Goal: Navigation & Orientation: Find specific page/section

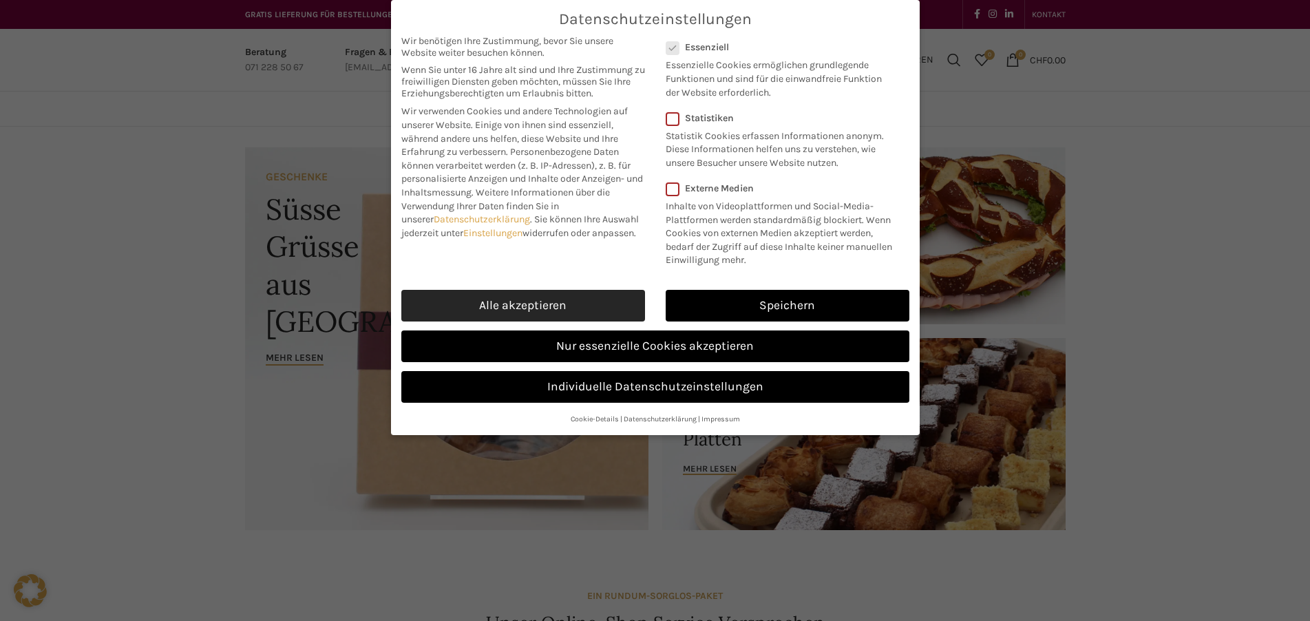
click at [551, 306] on link "Alle akzeptieren" at bounding box center [523, 306] width 244 height 32
checkbox input "true"
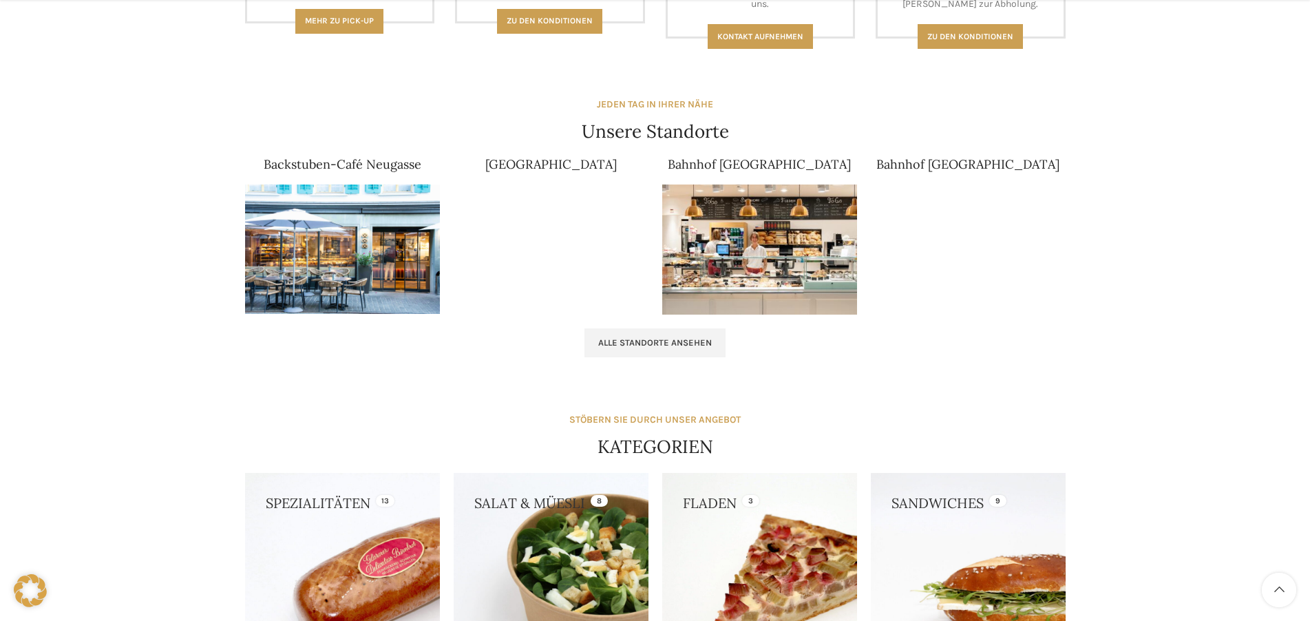
scroll to position [818, 0]
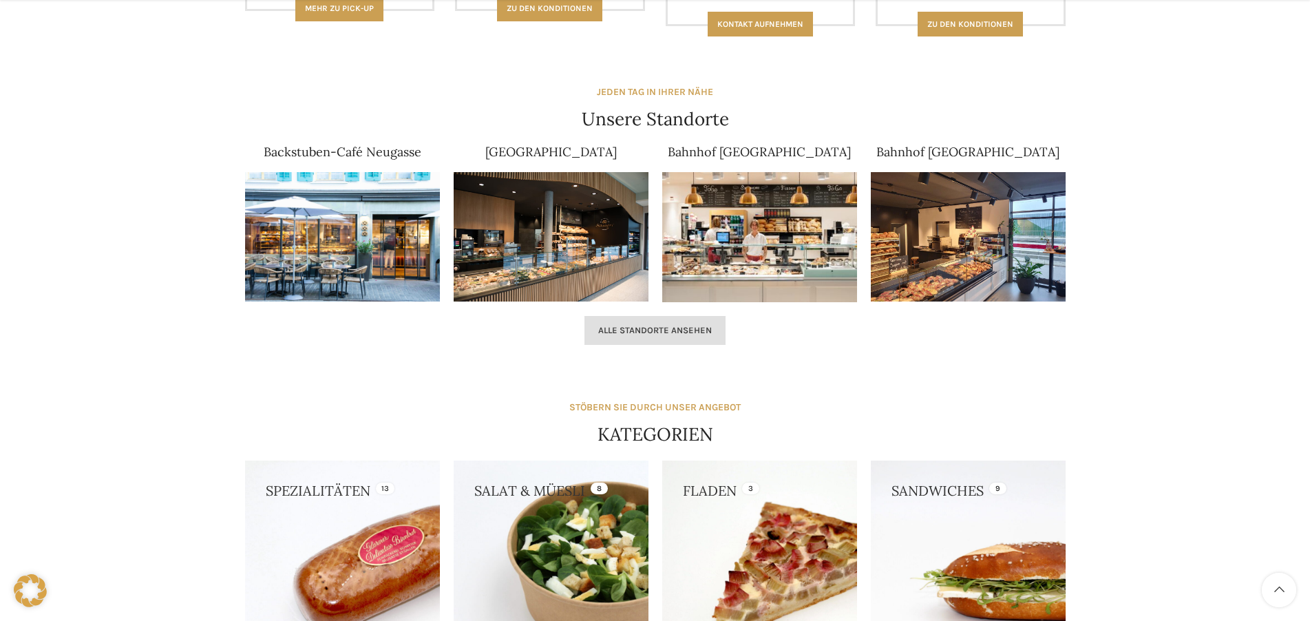
click at [637, 331] on span "Alle Standorte ansehen" at bounding box center [655, 330] width 114 height 11
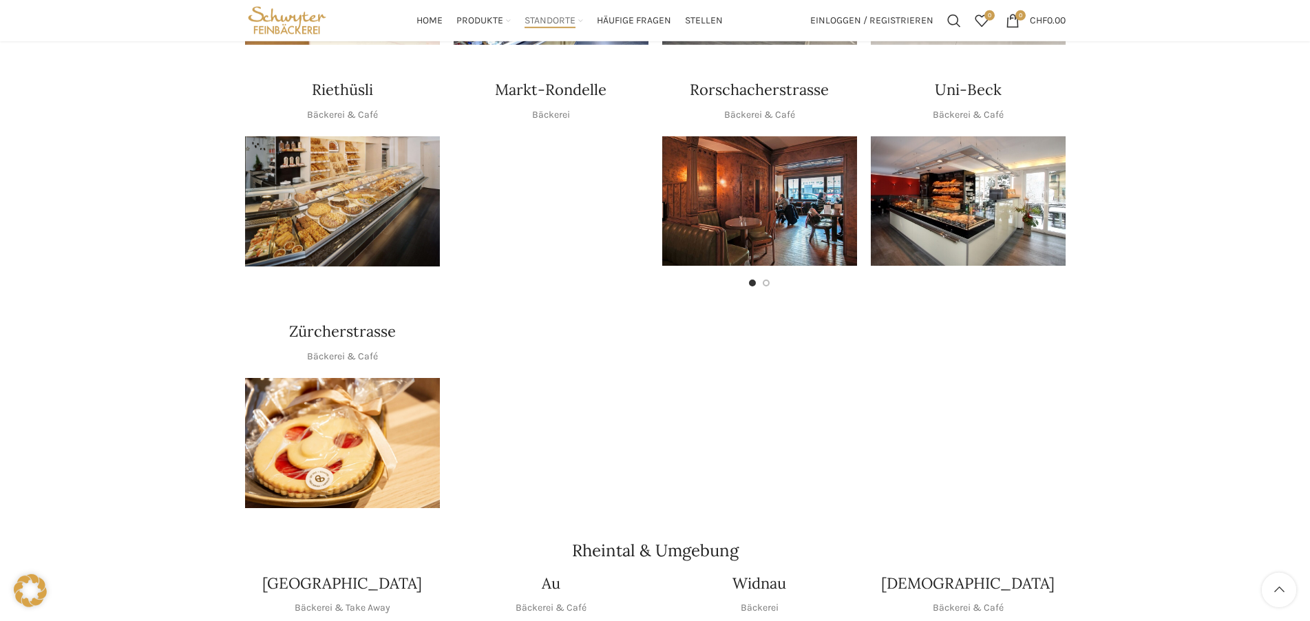
scroll to position [669, 0]
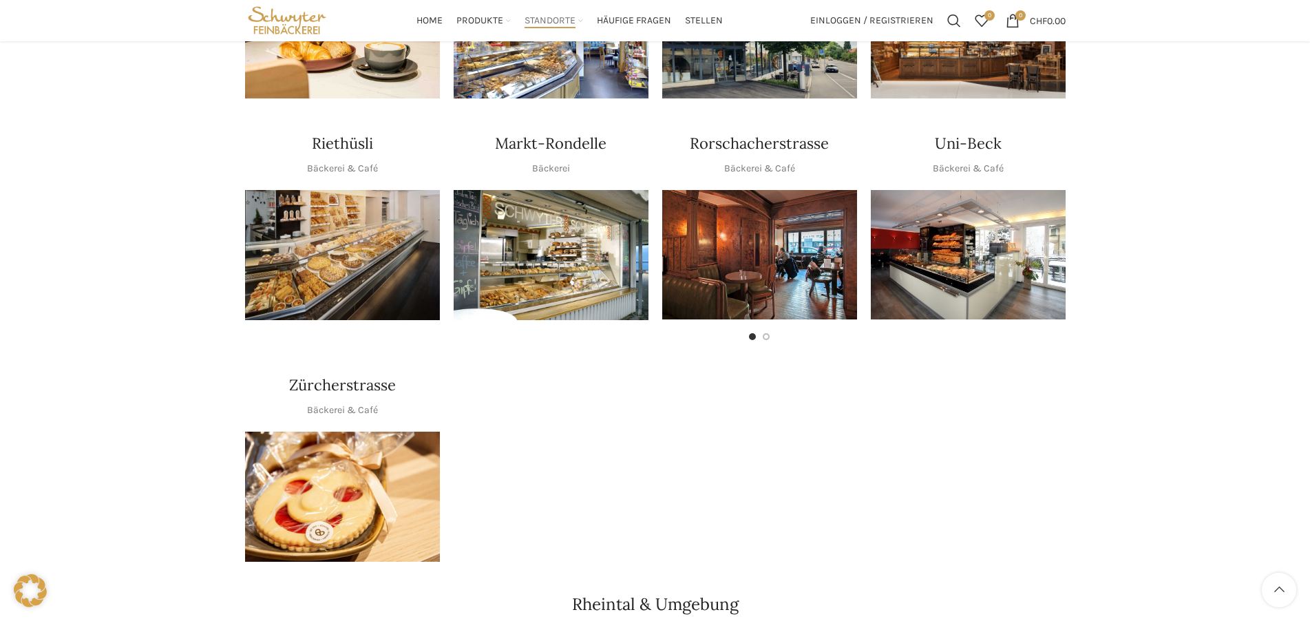
click at [347, 268] on img "1 / 1" at bounding box center [342, 255] width 195 height 130
